Goal: Task Accomplishment & Management: Use online tool/utility

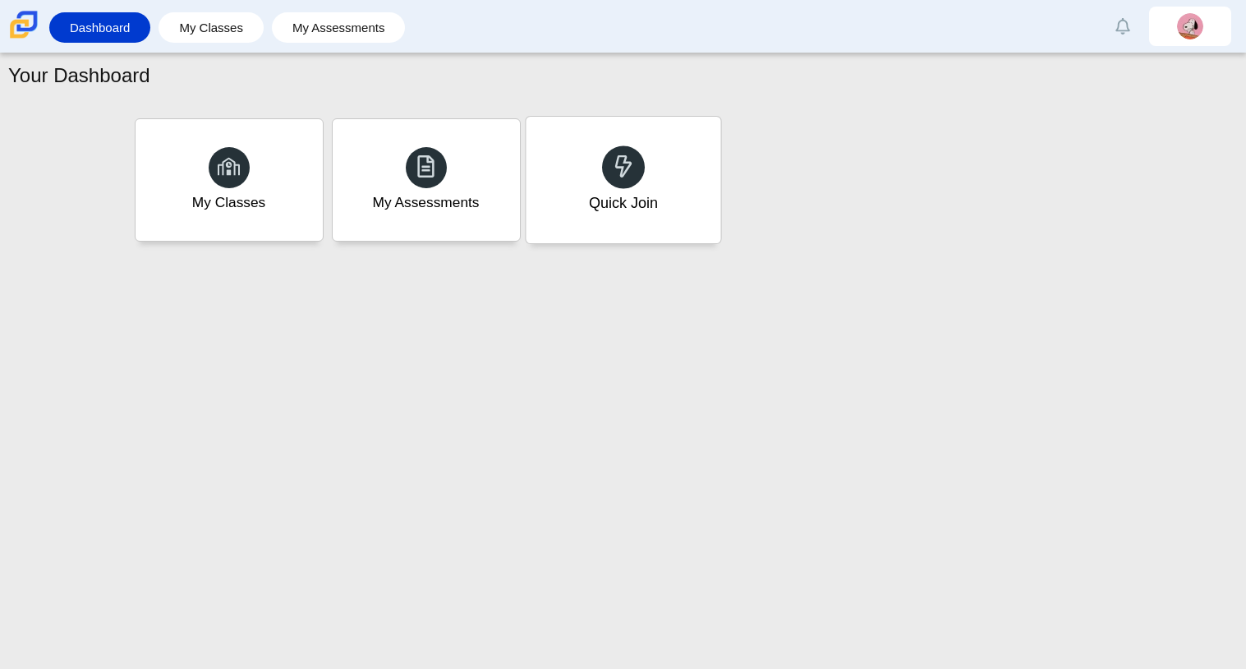
click at [681, 182] on div "Quick Join" at bounding box center [623, 180] width 195 height 127
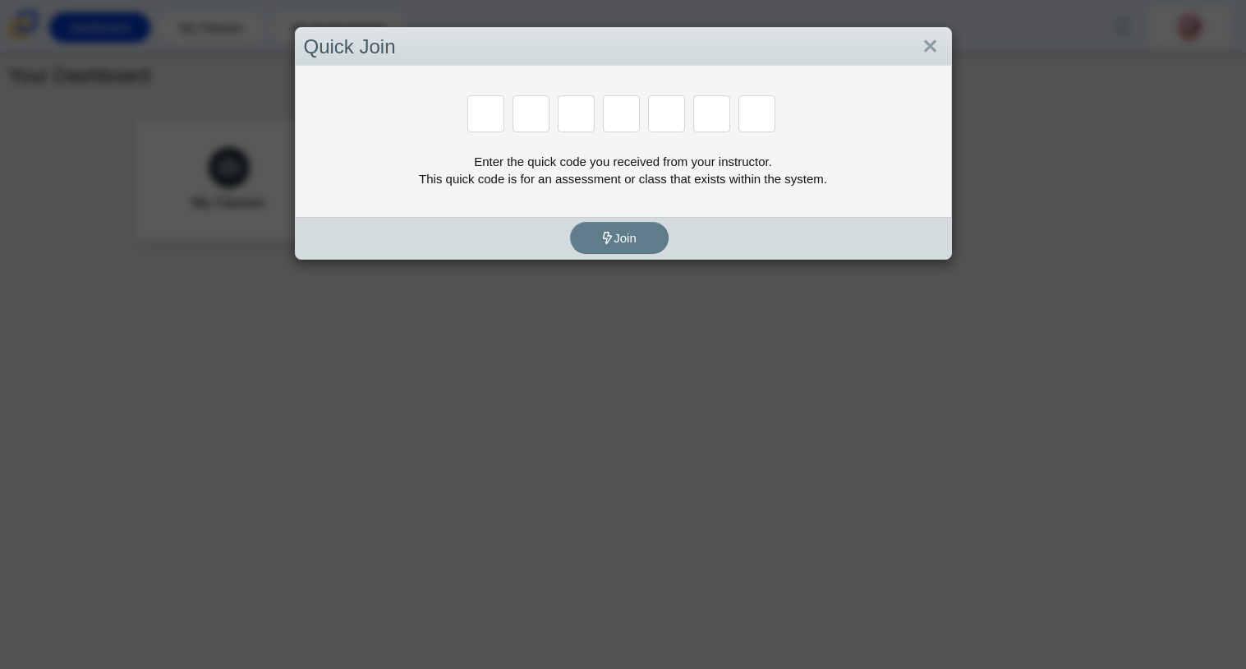
click at [450, 130] on div at bounding box center [623, 115] width 639 height 40
click at [488, 122] on input "Enter Access Code Digit 1" at bounding box center [485, 113] width 37 height 37
type input "d"
type input "e"
type input "g"
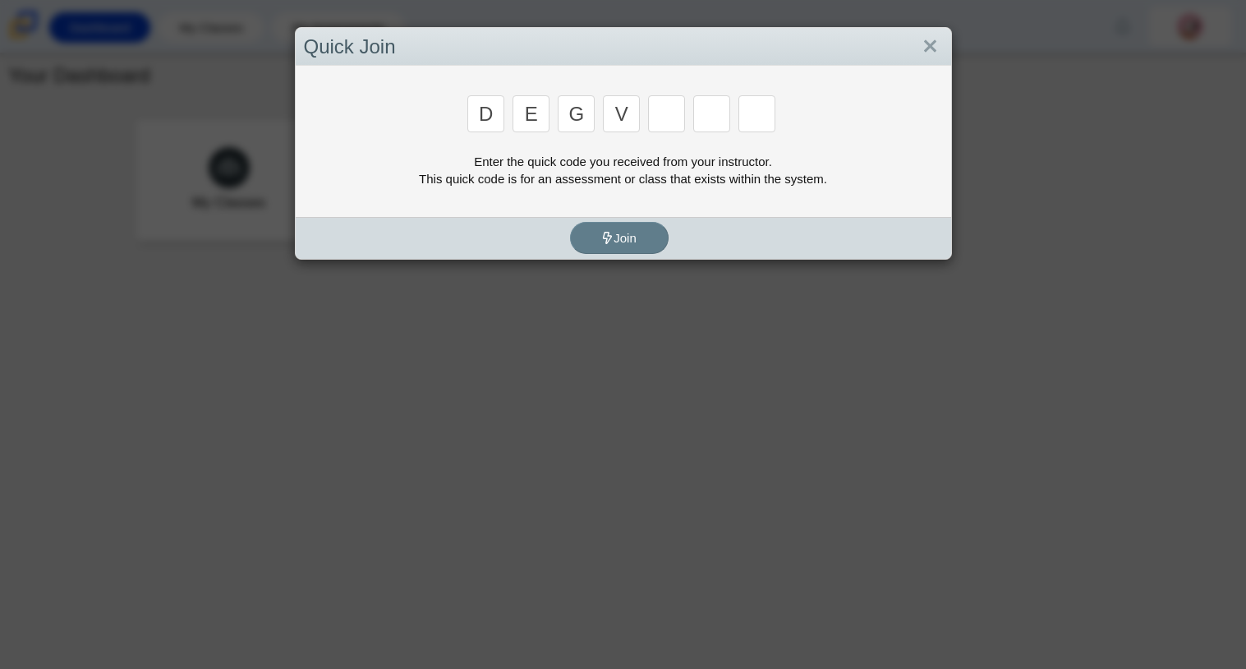
type input "v"
type input "9"
type input "b"
type input "5"
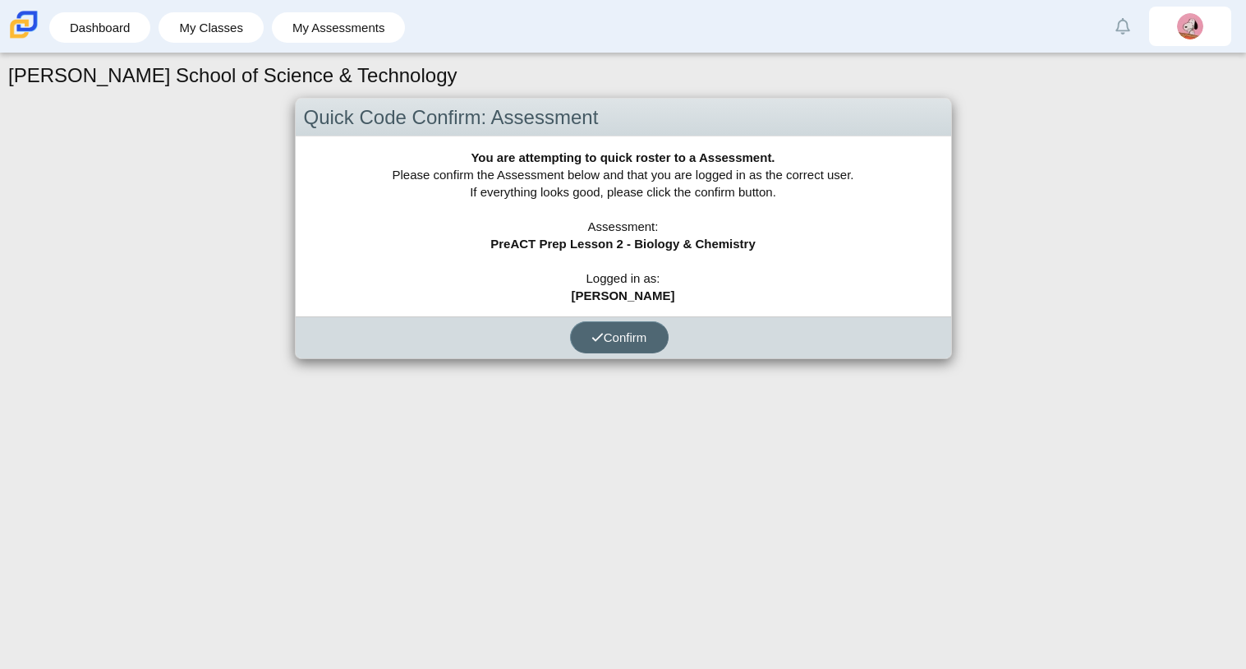
click at [619, 334] on span "Confirm" at bounding box center [620, 337] width 56 height 14
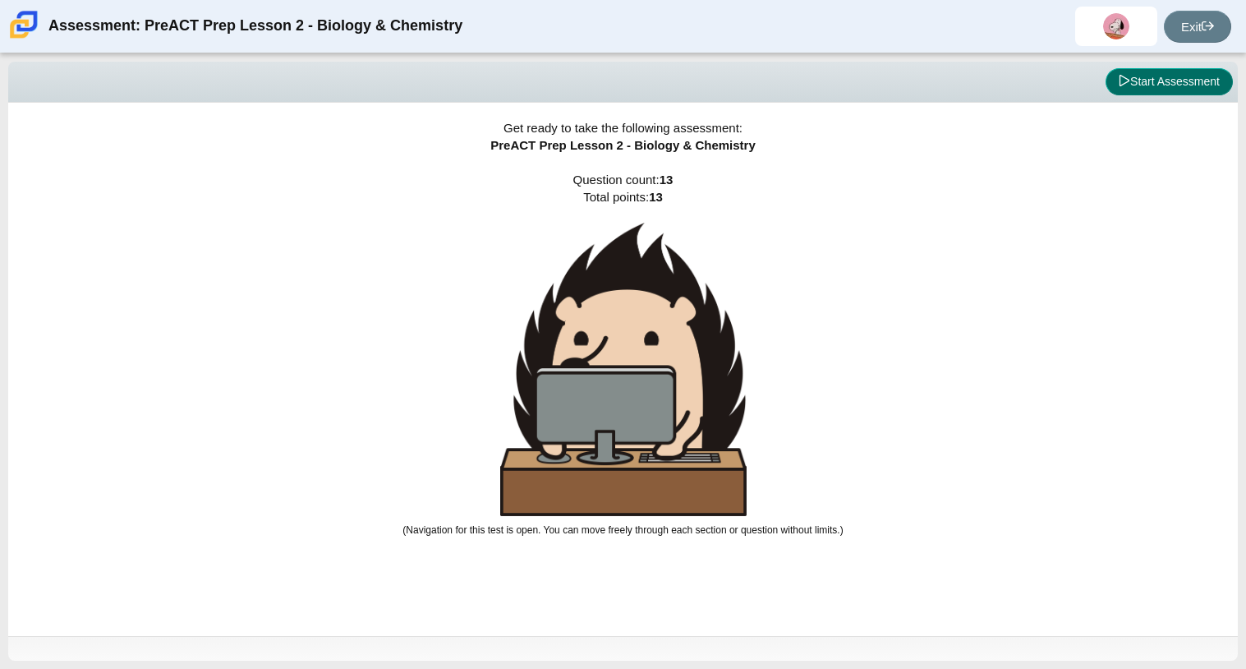
click at [1148, 73] on button "Start Assessment" at bounding box center [1169, 82] width 127 height 28
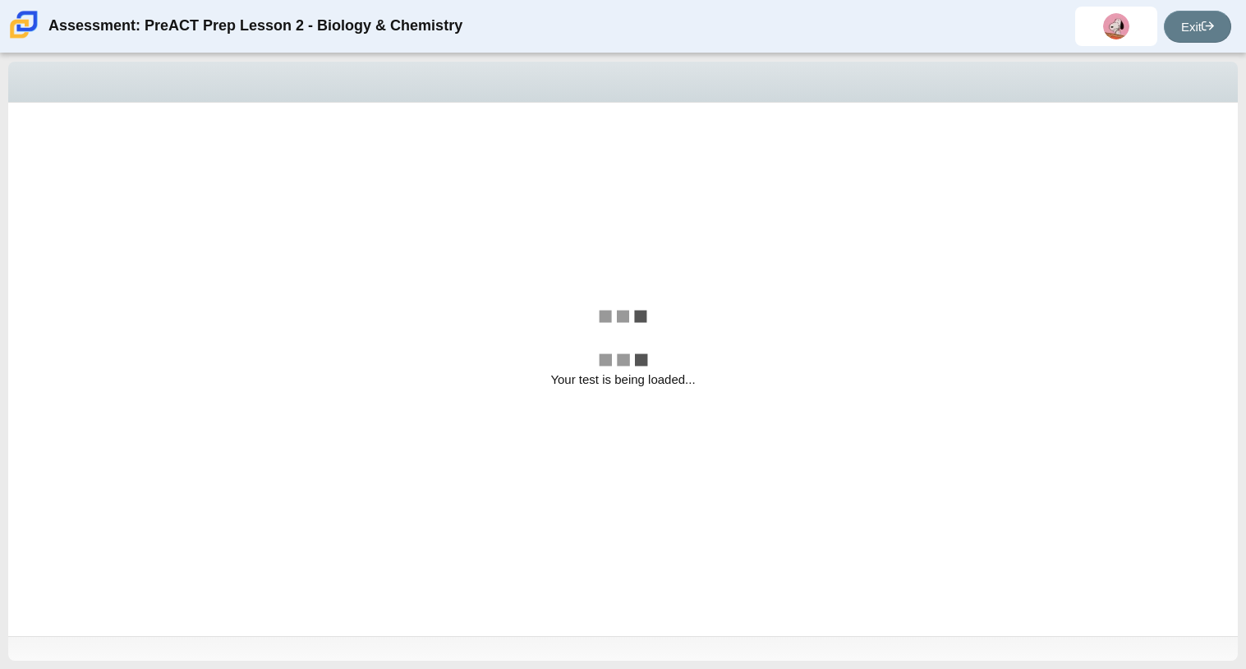
select select "58607607-65e7-4836-9523-ecd11f1865a2"
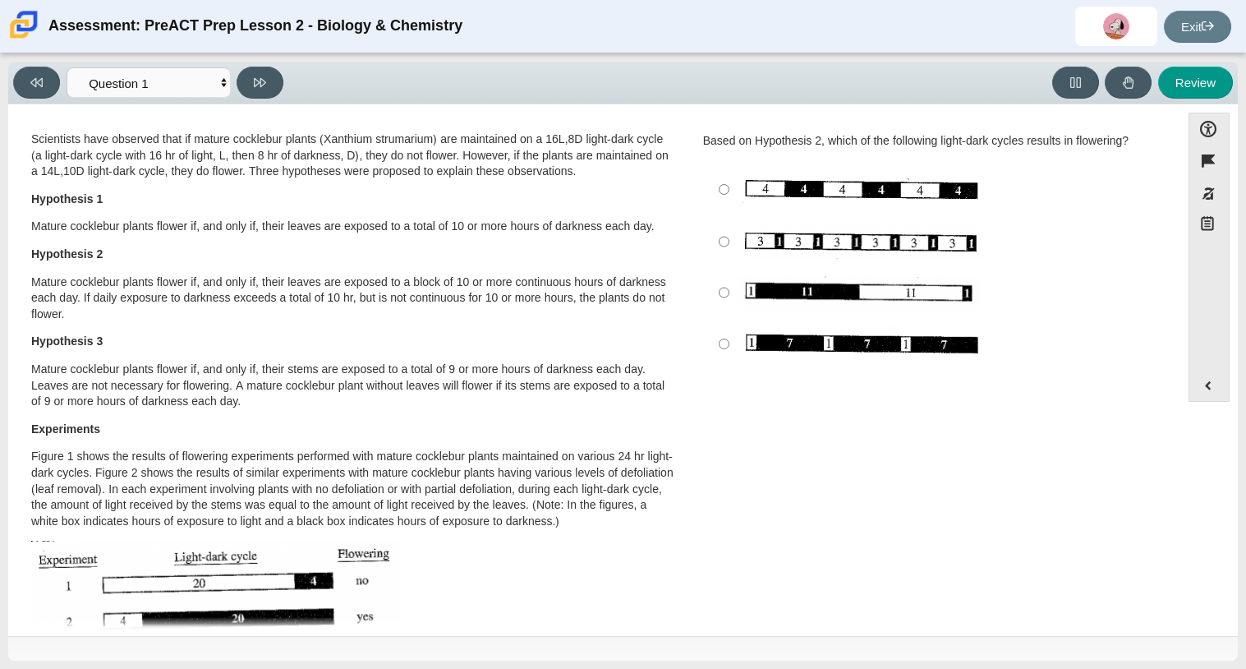
click at [756, 271] on label "Image without description" at bounding box center [932, 292] width 451 height 51
click at [730, 271] on input "Image without description" at bounding box center [724, 292] width 11 height 51
radio input "true"
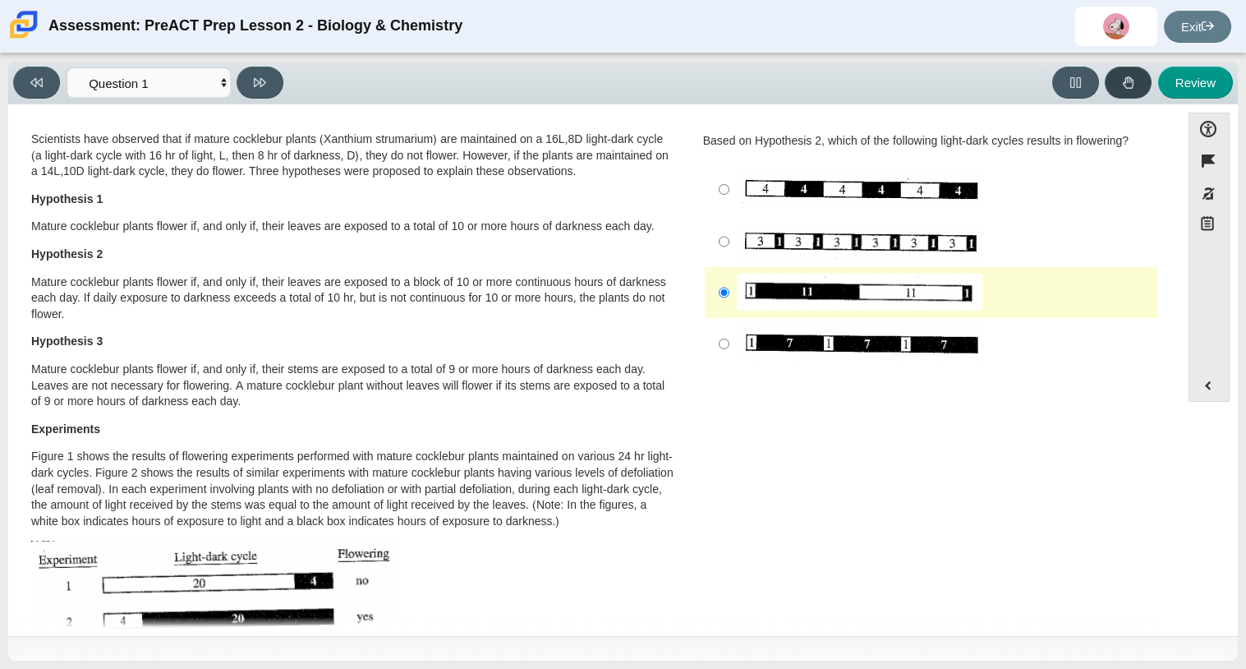
click at [1121, 74] on button at bounding box center [1128, 83] width 47 height 32
click at [251, 82] on button at bounding box center [260, 83] width 47 height 32
select select "8d1c24a4-7cd6-489d-b988-502286bc803b"
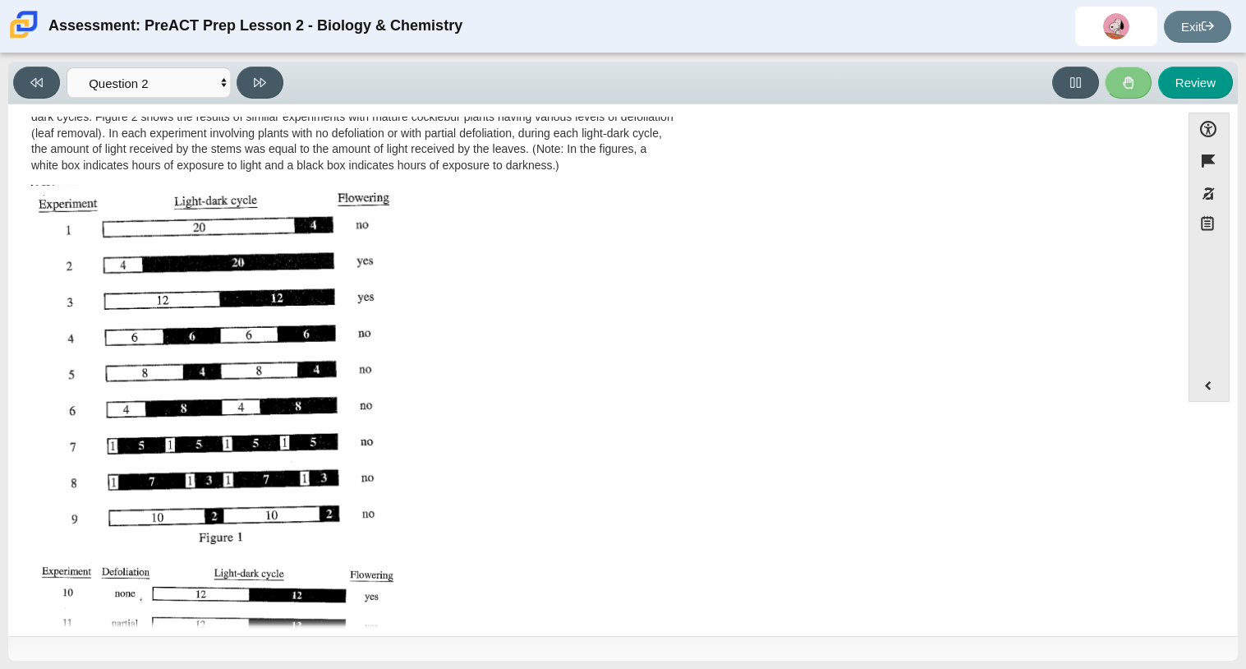
scroll to position [350, 0]
